Goal: Information Seeking & Learning: Learn about a topic

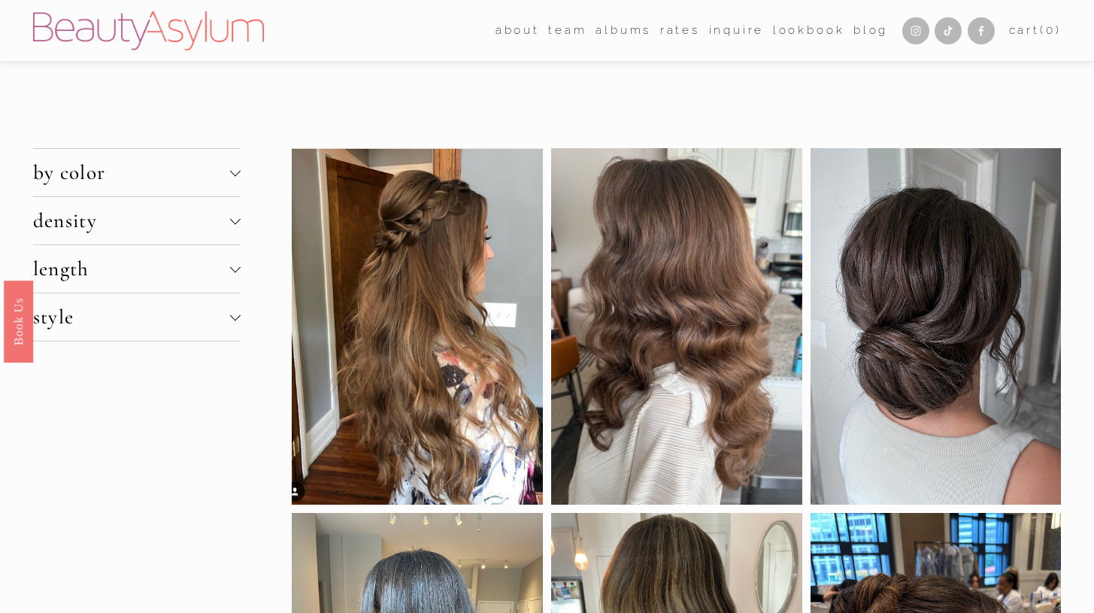
click at [237, 177] on div at bounding box center [235, 173] width 11 height 11
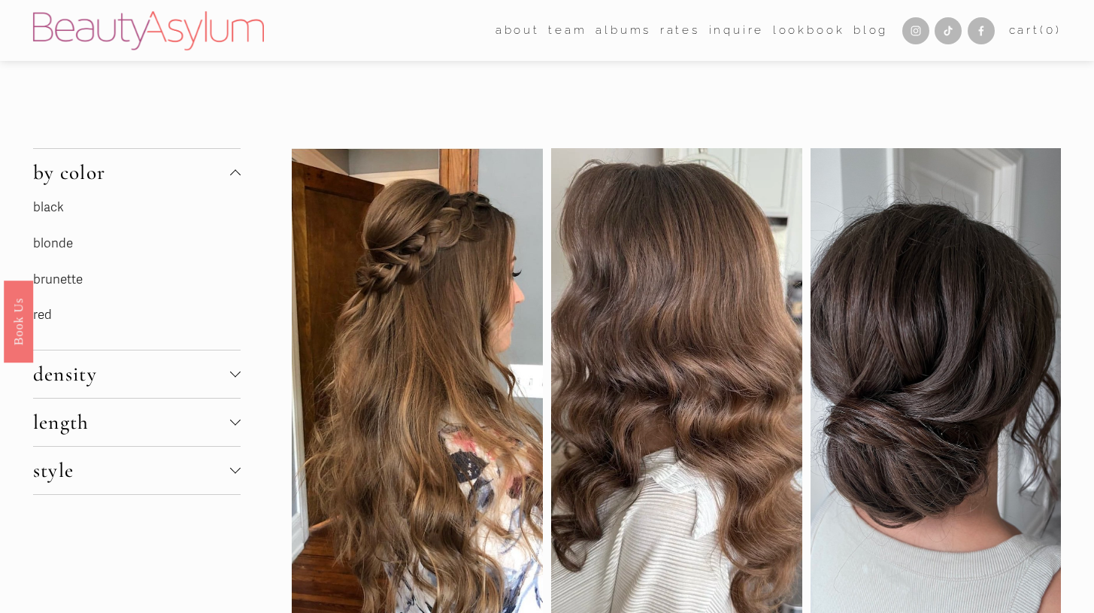
click at [71, 277] on link "brunette" at bounding box center [58, 279] width 50 height 16
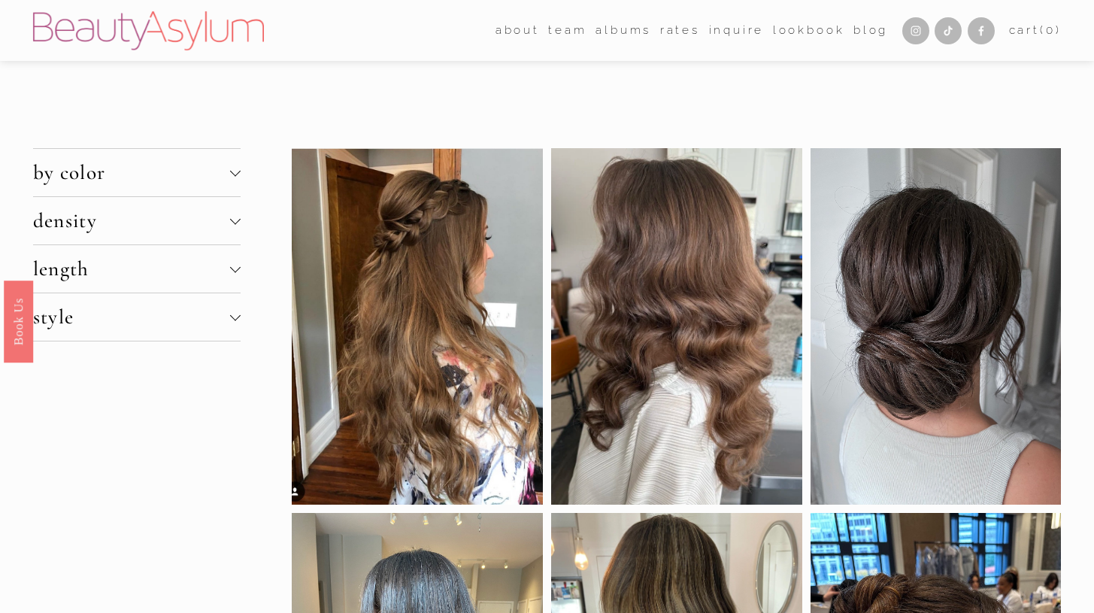
click at [234, 223] on div at bounding box center [235, 218] width 11 height 11
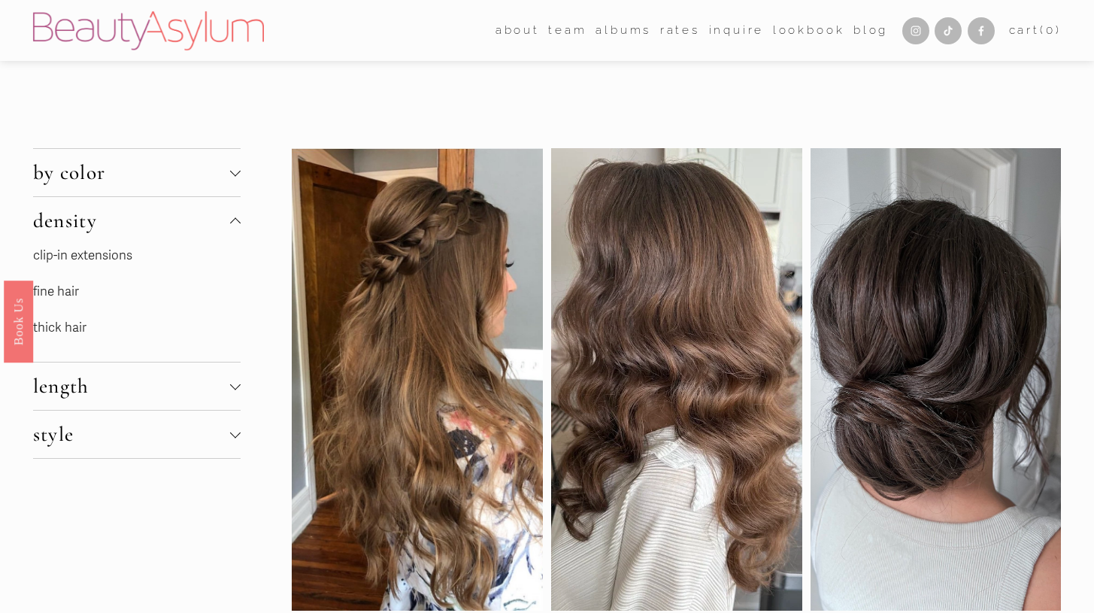
click at [75, 326] on link "thick hair" at bounding box center [59, 327] width 53 height 16
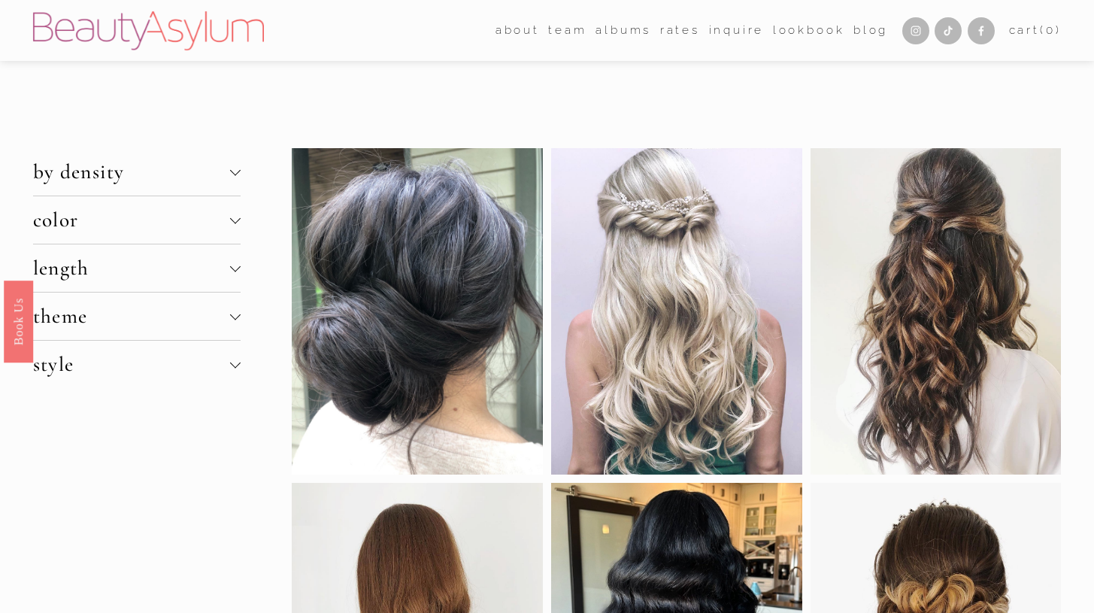
click at [237, 271] on div at bounding box center [235, 268] width 11 height 11
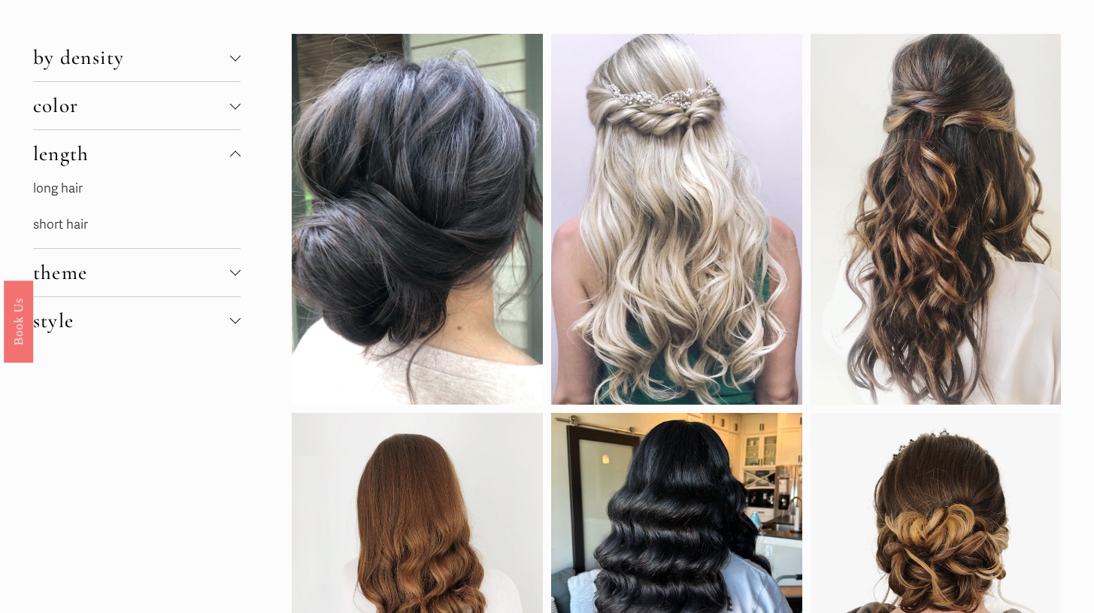
scroll to position [111, 0]
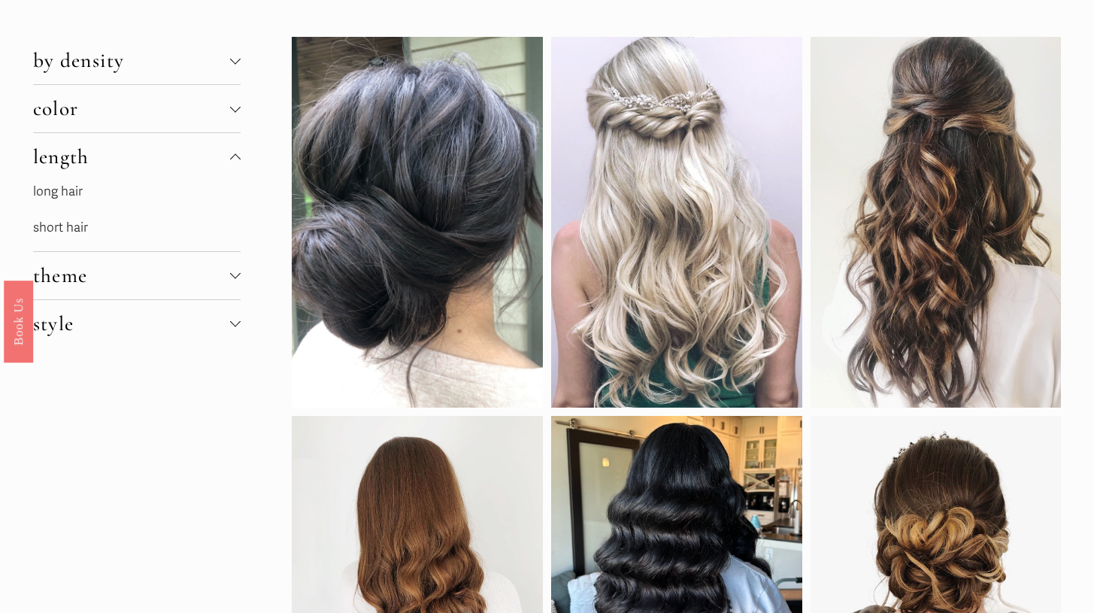
click at [79, 227] on link "short hair" at bounding box center [60, 227] width 55 height 16
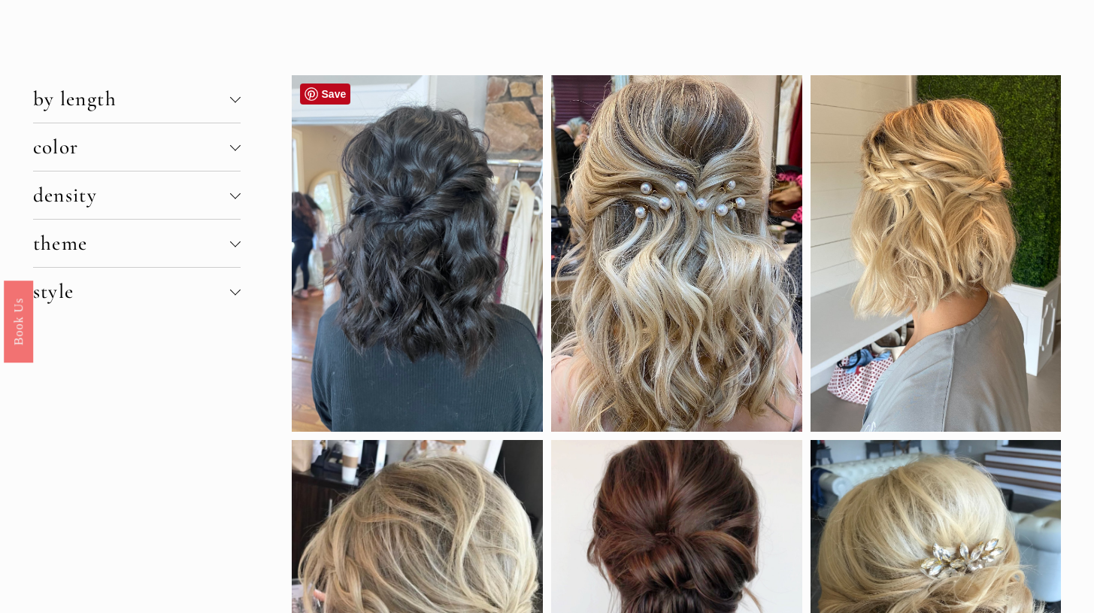
scroll to position [72, 0]
click at [236, 149] on div at bounding box center [235, 146] width 11 height 11
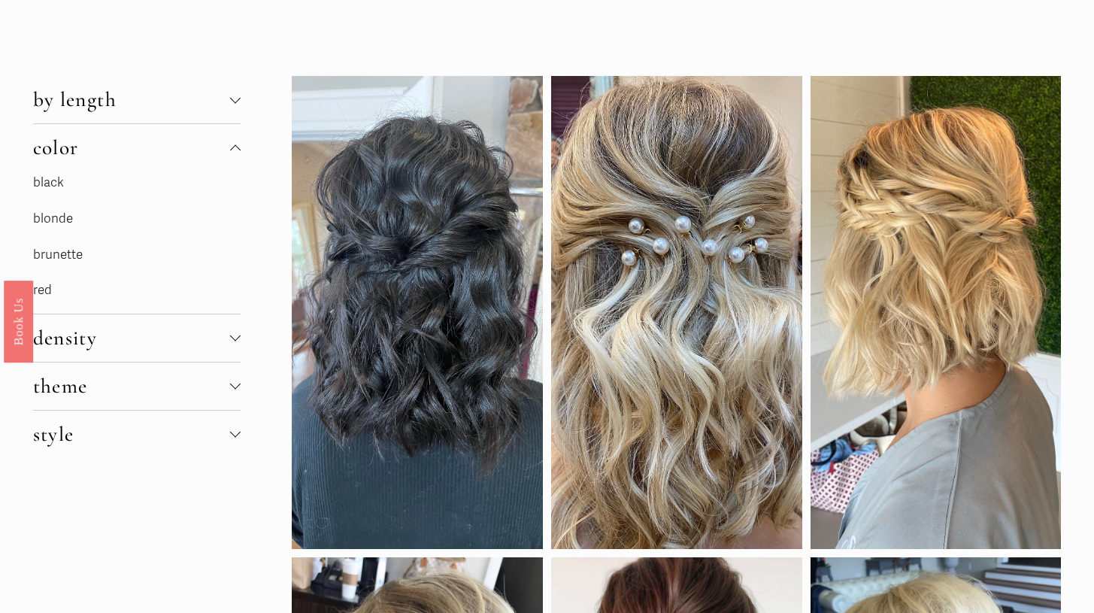
click at [77, 252] on link "brunette" at bounding box center [58, 255] width 50 height 16
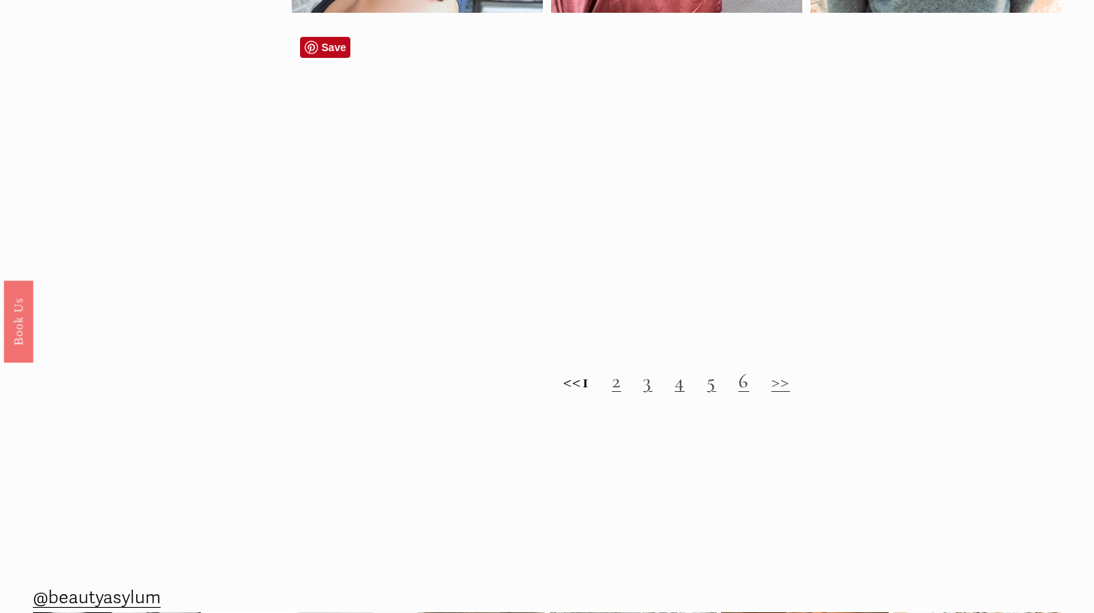
scroll to position [1165, 0]
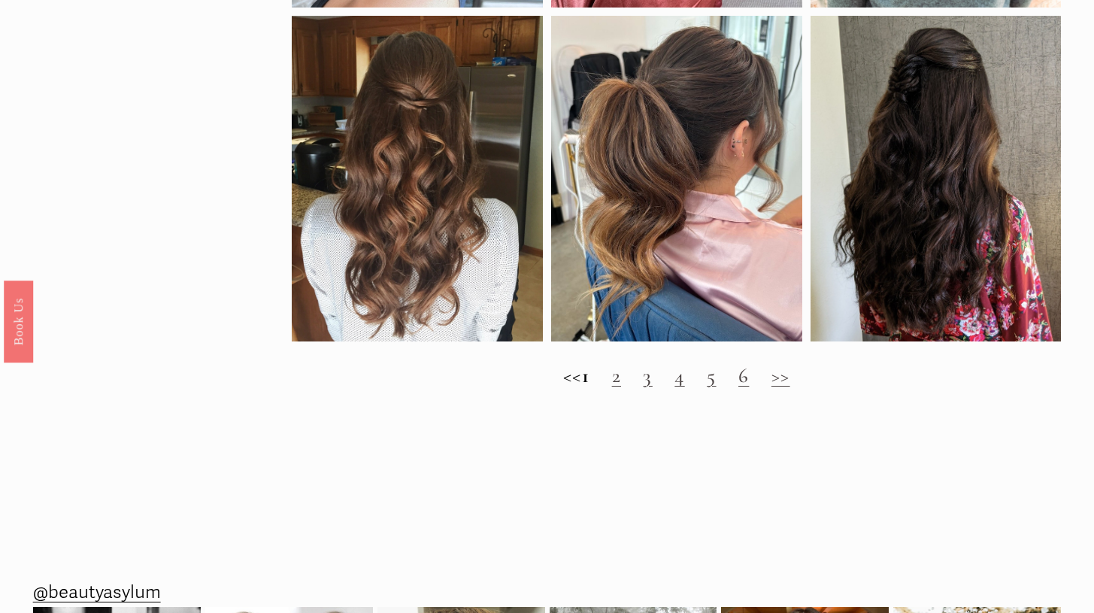
click at [621, 387] on link "2" at bounding box center [616, 375] width 9 height 25
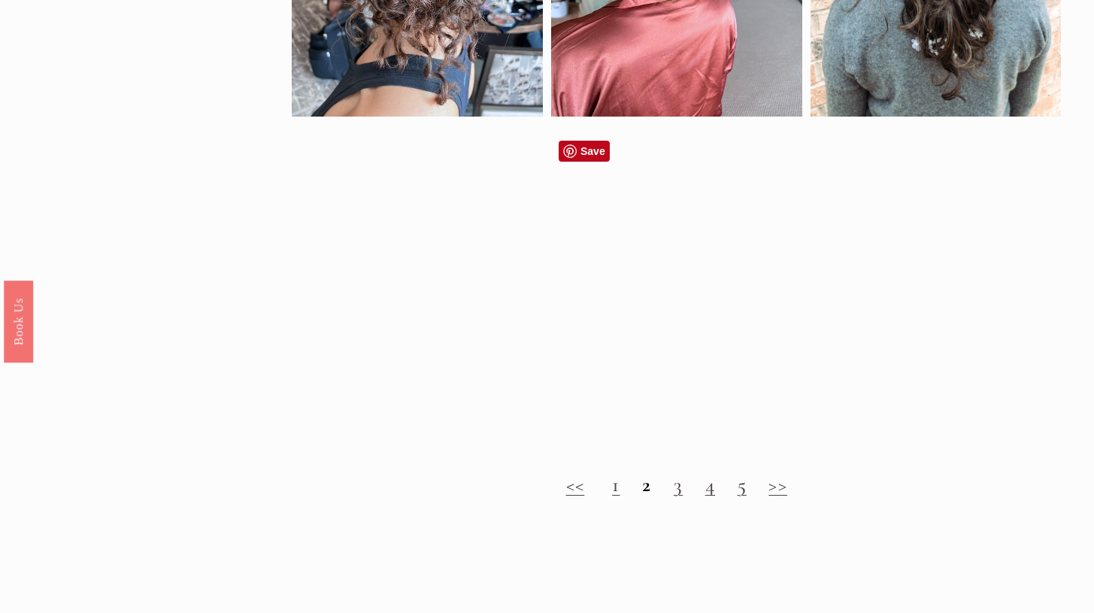
scroll to position [1056, 0]
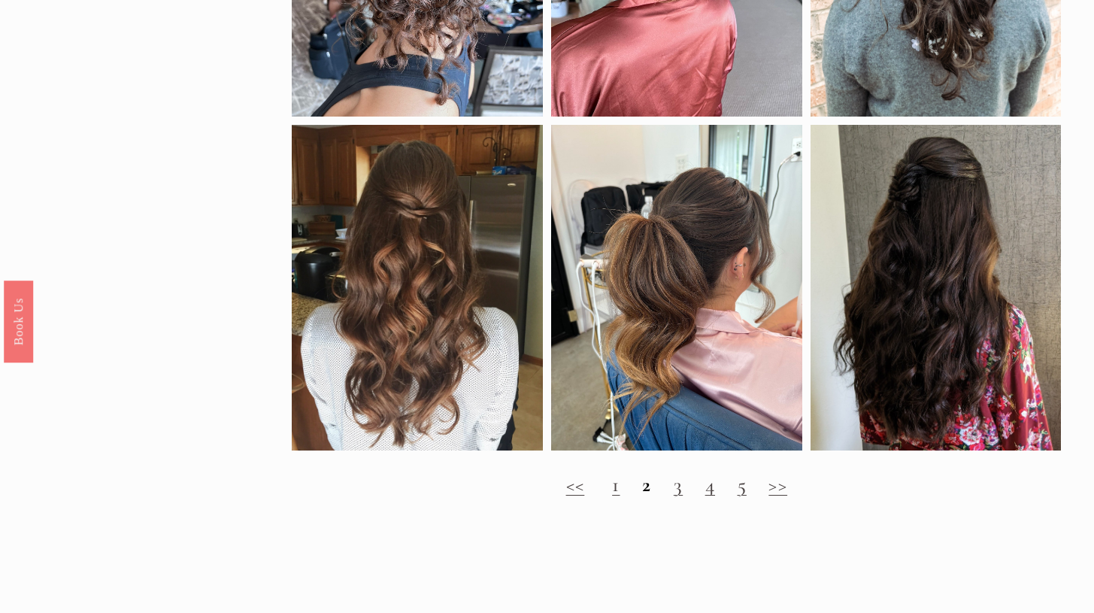
click at [679, 497] on link "3" at bounding box center [677, 484] width 9 height 25
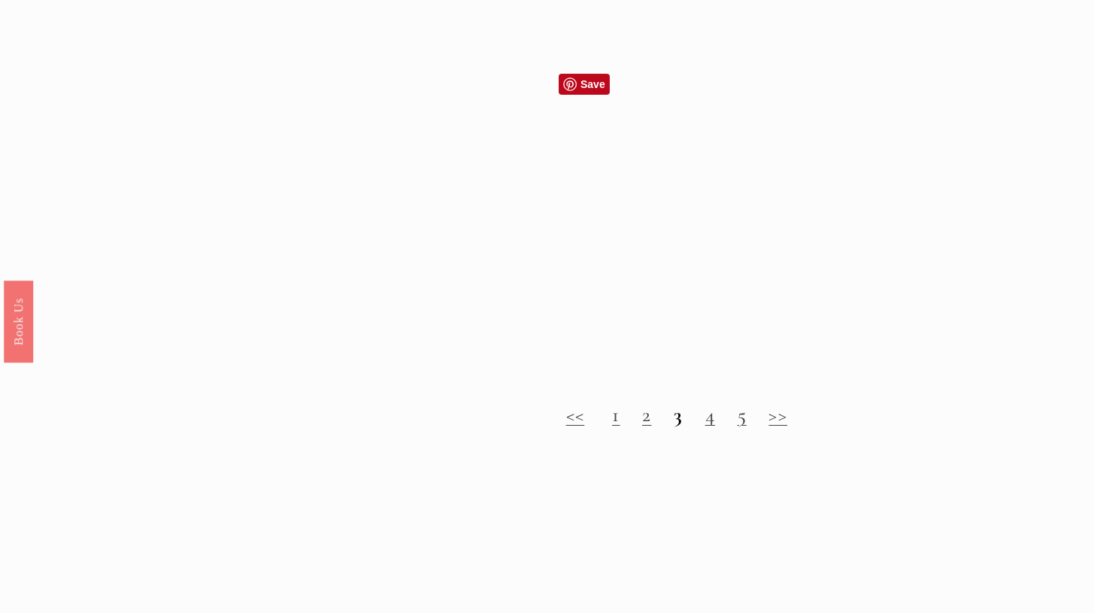
scroll to position [1402, 0]
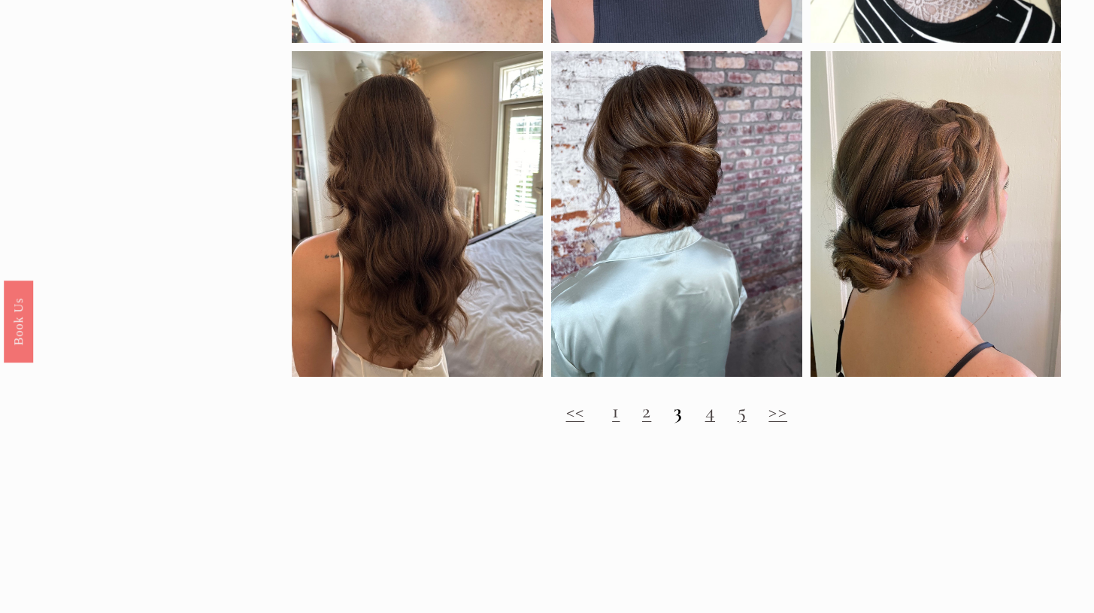
click at [712, 423] on link "4" at bounding box center [710, 410] width 10 height 25
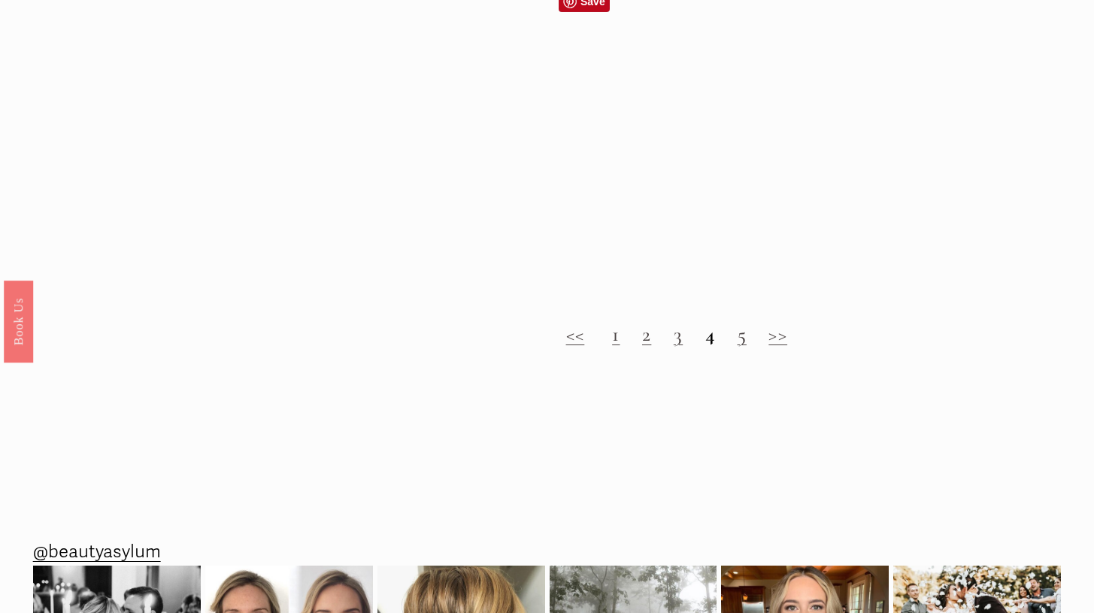
scroll to position [1287, 0]
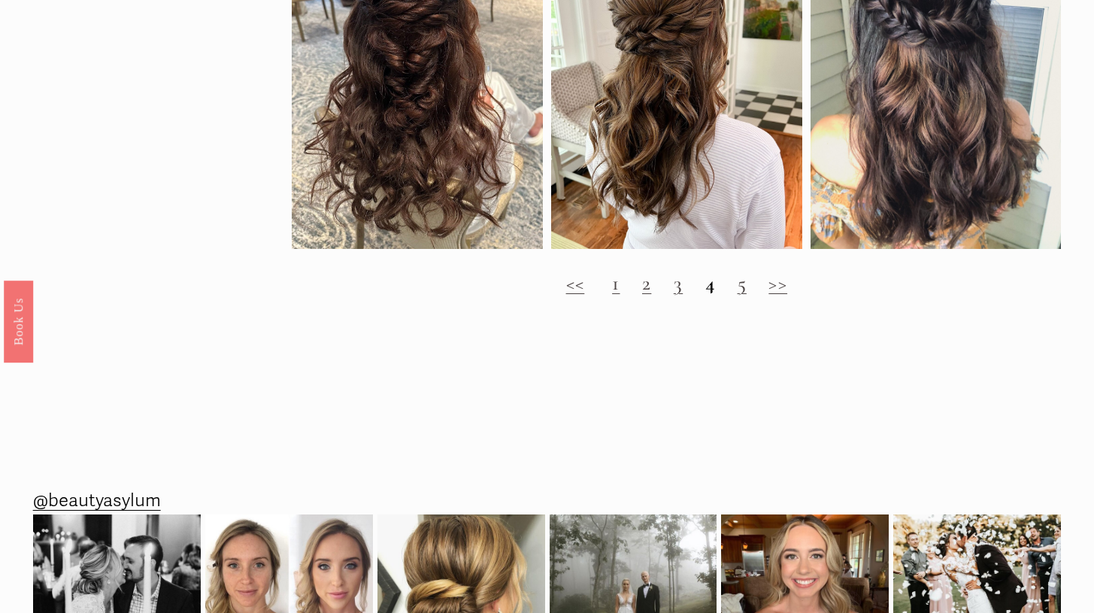
click at [743, 295] on link "5" at bounding box center [741, 283] width 9 height 25
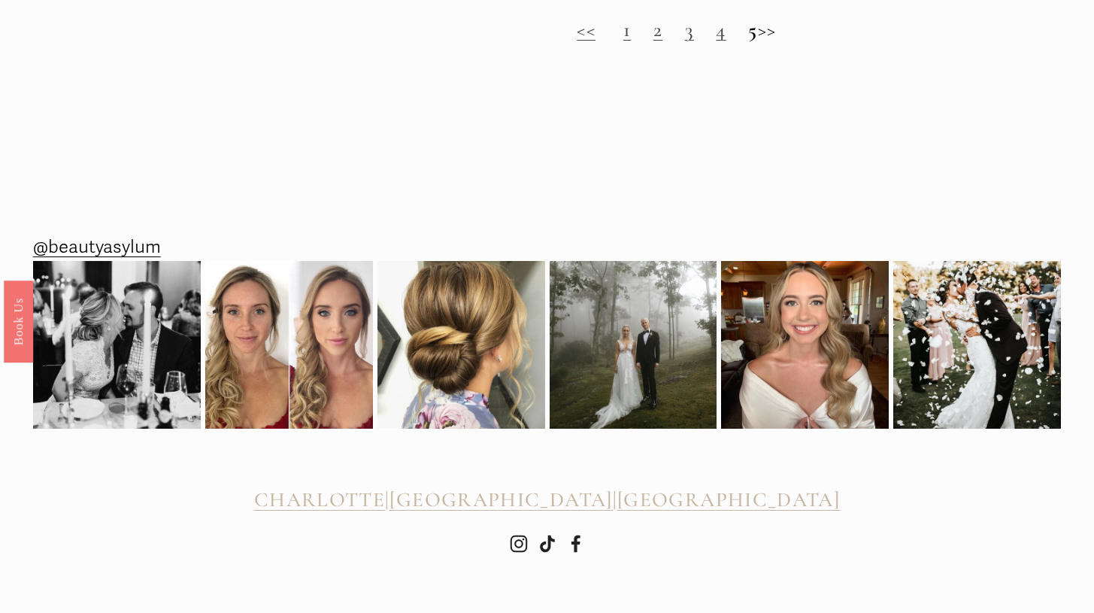
scroll to position [1649, 0]
click at [684, 497] on span "[GEOGRAPHIC_DATA]" at bounding box center [728, 499] width 222 height 25
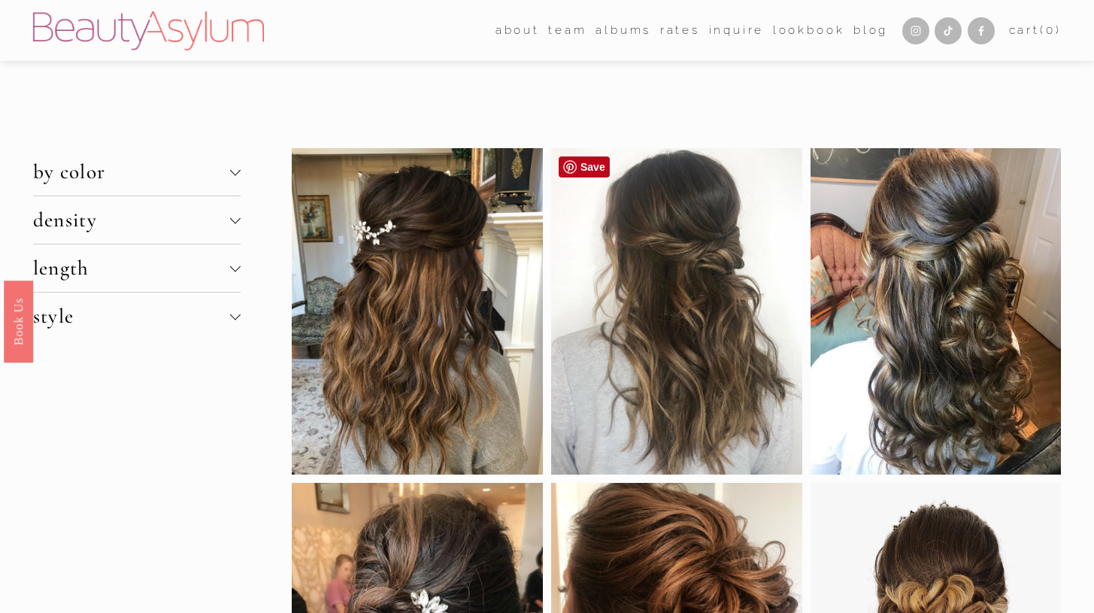
scroll to position [0, 0]
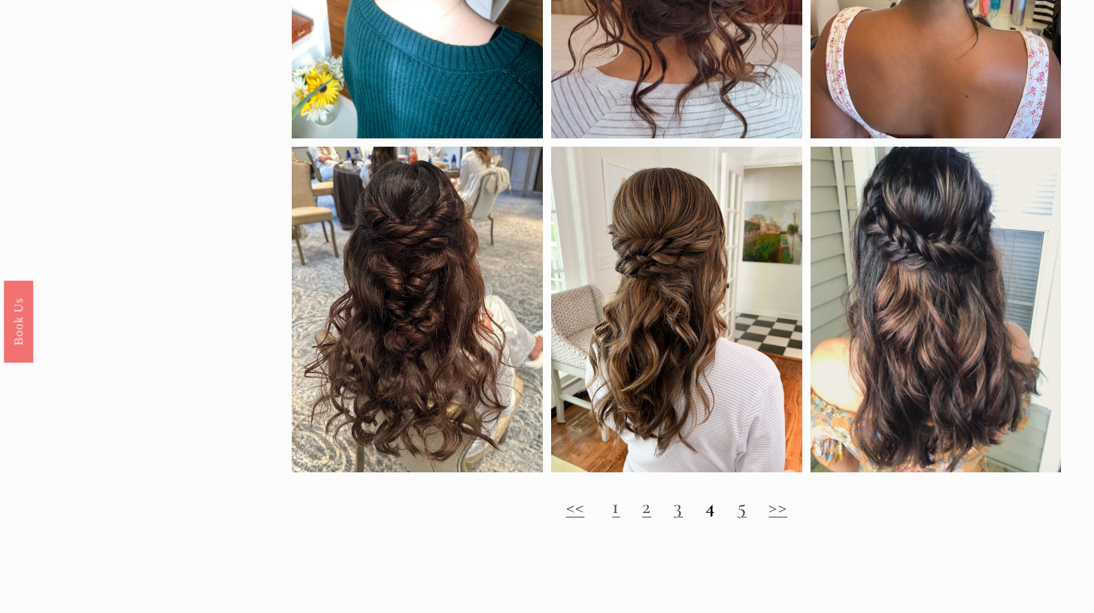
scroll to position [1006, 0]
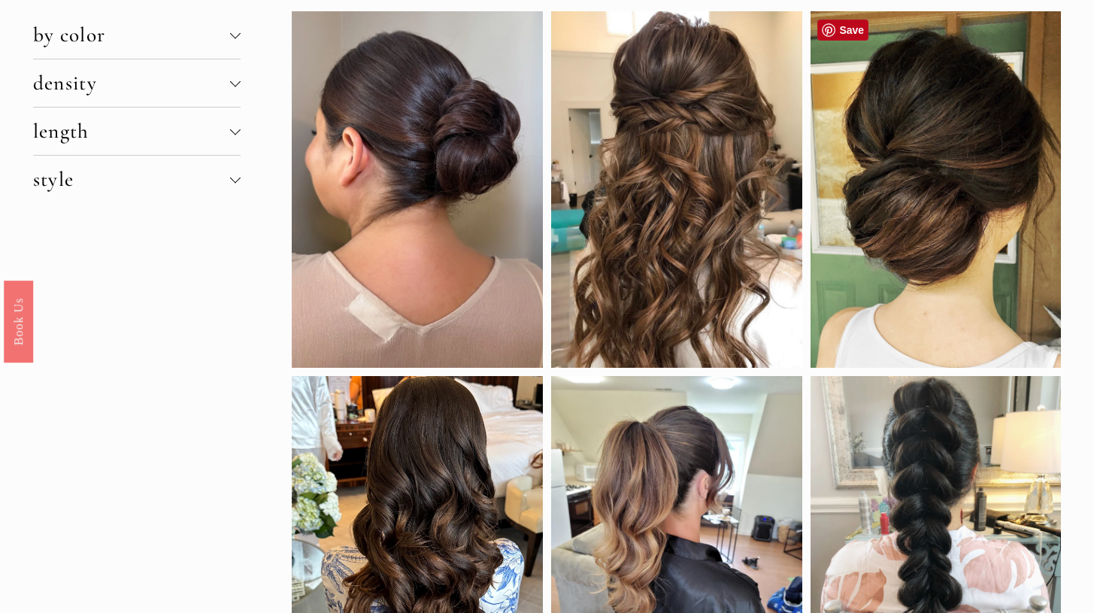
scroll to position [104, 0]
